Goal: Check status: Check status

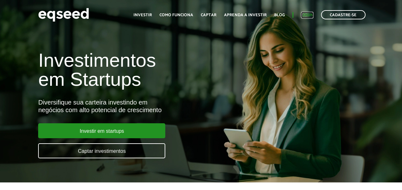
click at [304, 17] on link "Login" at bounding box center [307, 15] width 12 height 4
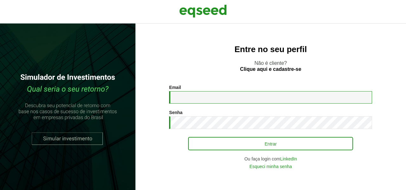
type input "**********"
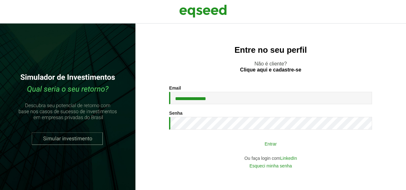
click at [267, 143] on button "Entrar" at bounding box center [270, 143] width 165 height 12
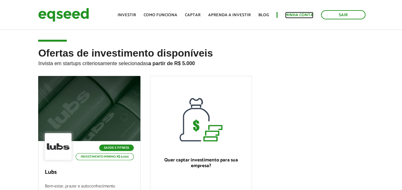
click at [296, 15] on link "Minha conta" at bounding box center [299, 15] width 28 height 4
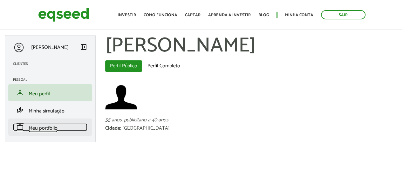
click at [52, 127] on span "Meu portfólio" at bounding box center [43, 128] width 29 height 9
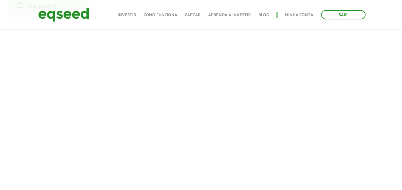
scroll to position [127, 0]
